Goal: Use online tool/utility: Utilize a website feature to perform a specific function

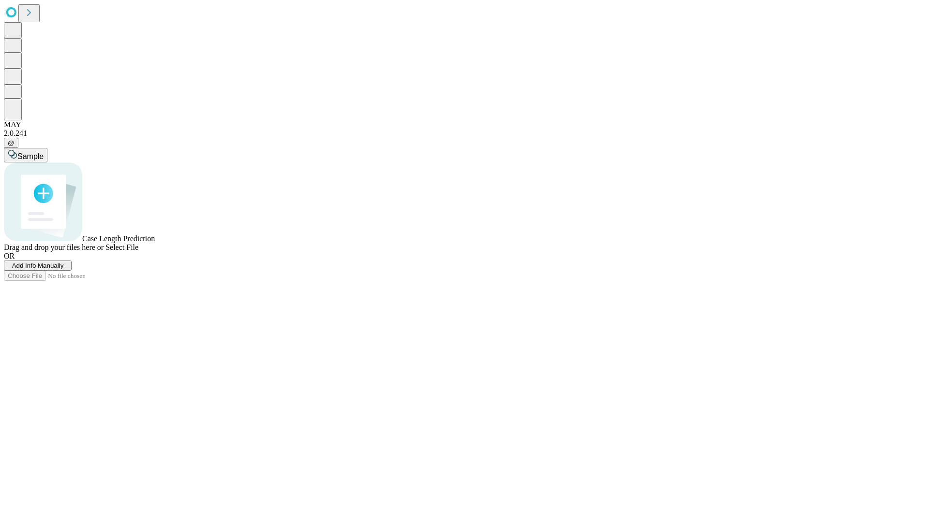
click at [64, 269] on span "Add Info Manually" at bounding box center [38, 265] width 52 height 7
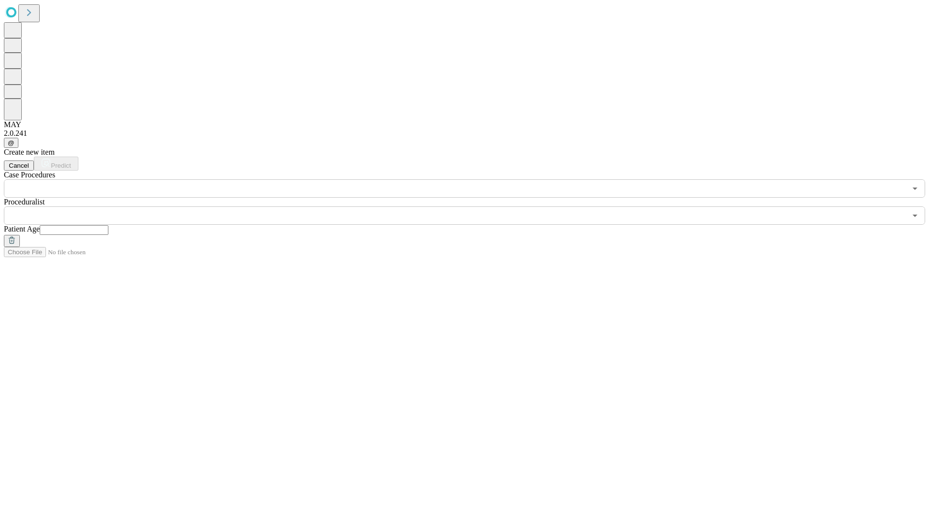
click at [108, 225] on input "text" at bounding box center [74, 230] width 69 height 10
type input "**"
click at [471, 207] on input "text" at bounding box center [455, 216] width 902 height 18
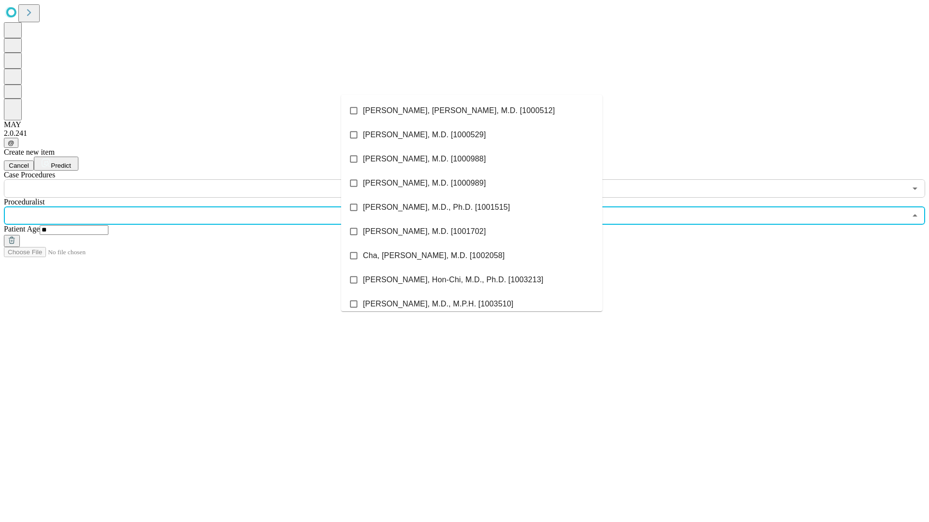
click at [472, 111] on li "[PERSON_NAME], [PERSON_NAME], M.D. [1000512]" at bounding box center [471, 111] width 261 height 24
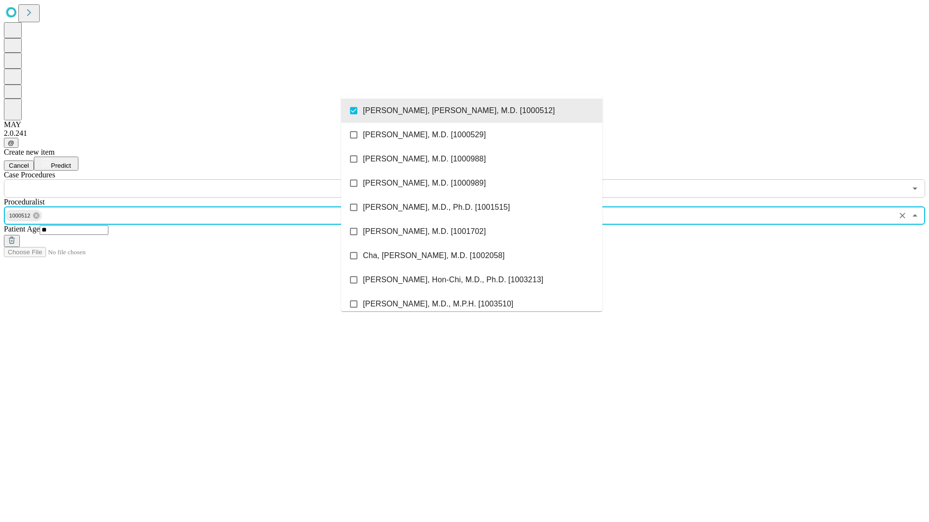
click at [203, 179] on input "text" at bounding box center [455, 188] width 902 height 18
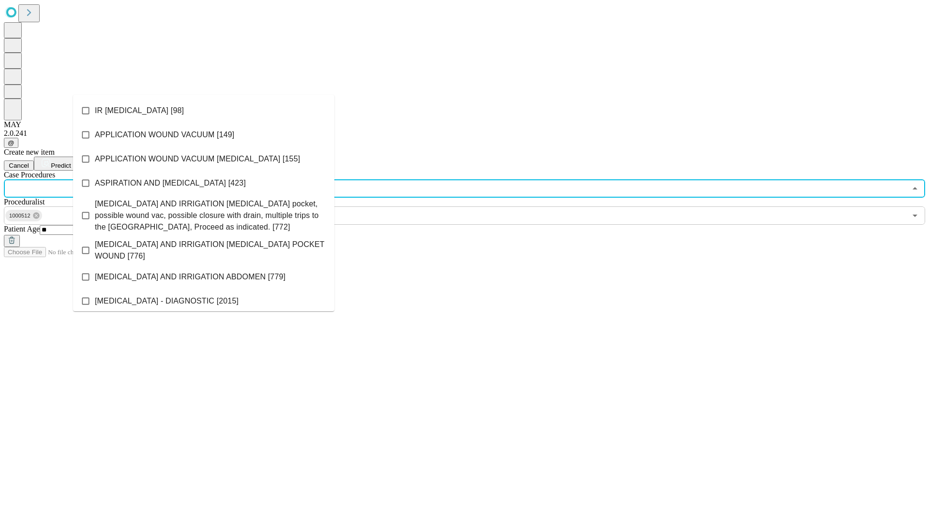
click at [204, 111] on li "IR [MEDICAL_DATA] [98]" at bounding box center [203, 111] width 261 height 24
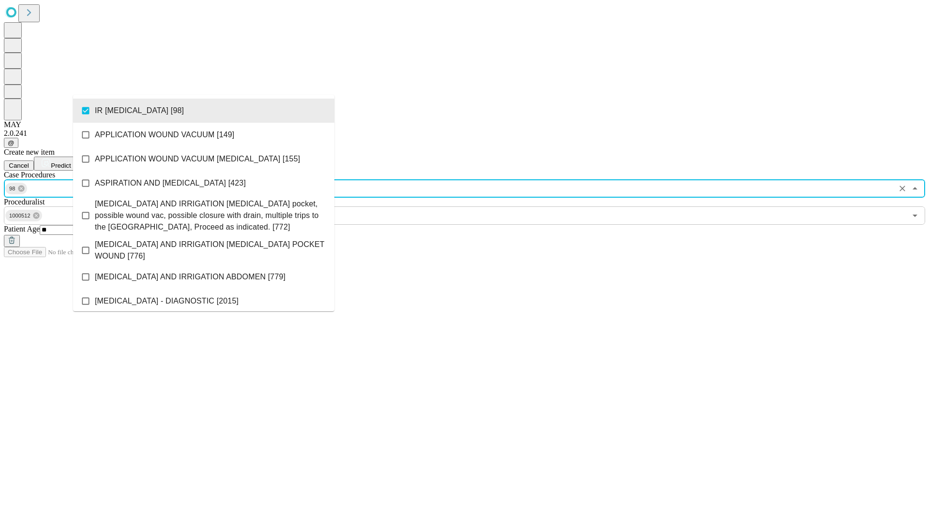
click at [71, 162] on span "Predict" at bounding box center [61, 165] width 20 height 7
